Goal: Find specific page/section: Find specific page/section

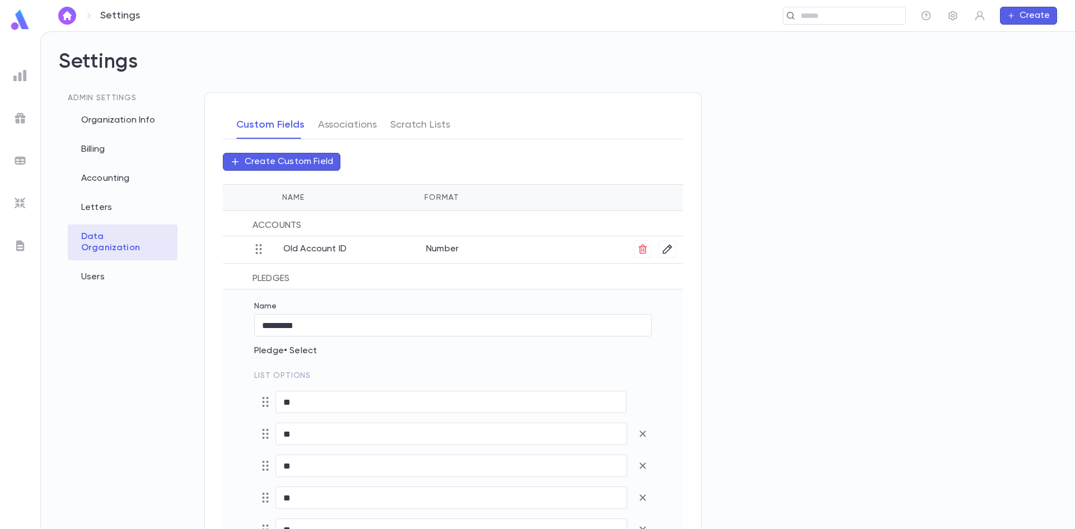
scroll to position [237, 0]
drag, startPoint x: 307, startPoint y: 301, endPoint x: 326, endPoint y: 297, distance: 18.9
click at [307, 301] on p "Solicitor" at bounding box center [354, 300] width 143 height 15
click at [673, 301] on button "button" at bounding box center [668, 302] width 18 height 18
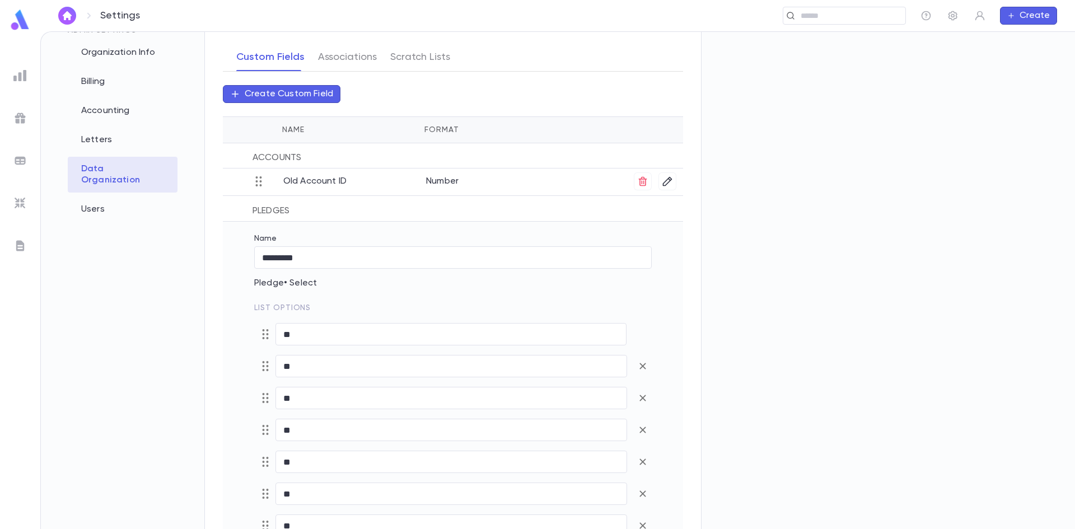
scroll to position [45, 0]
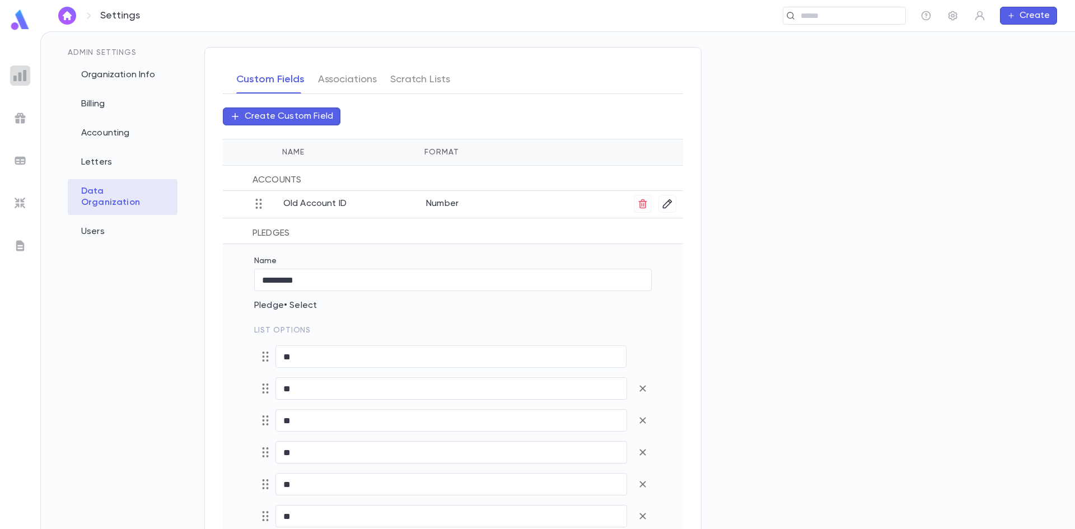
click at [16, 79] on img at bounding box center [19, 75] width 13 height 13
